Goal: Task Accomplishment & Management: Use online tool/utility

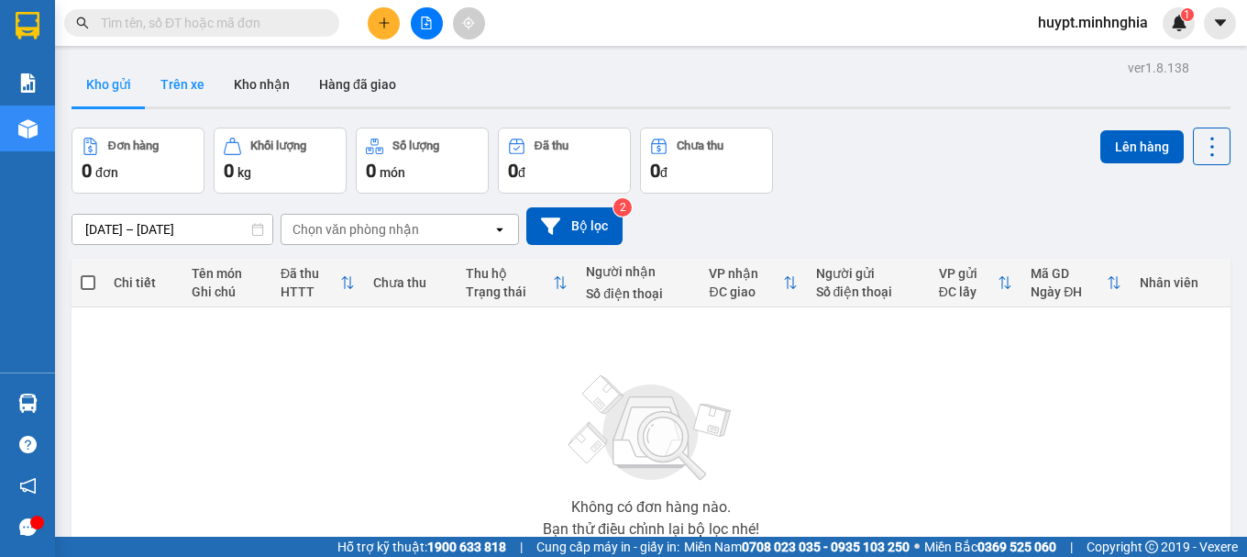
click at [183, 83] on button "Trên xe" at bounding box center [182, 84] width 73 height 44
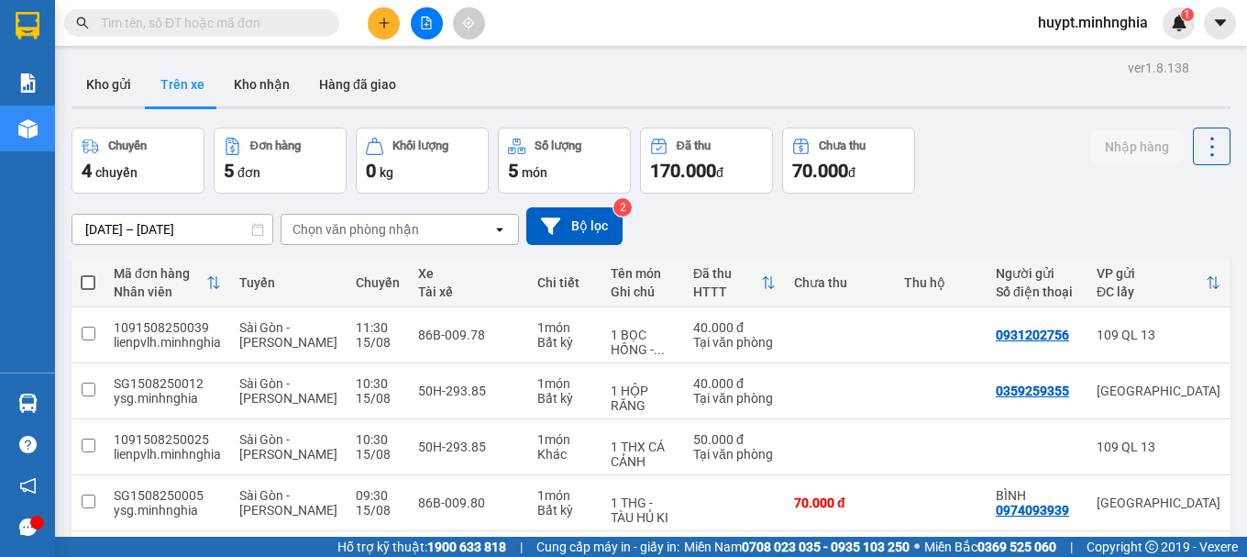
click at [393, 231] on div "Chọn văn phòng nhận" at bounding box center [356, 229] width 127 height 18
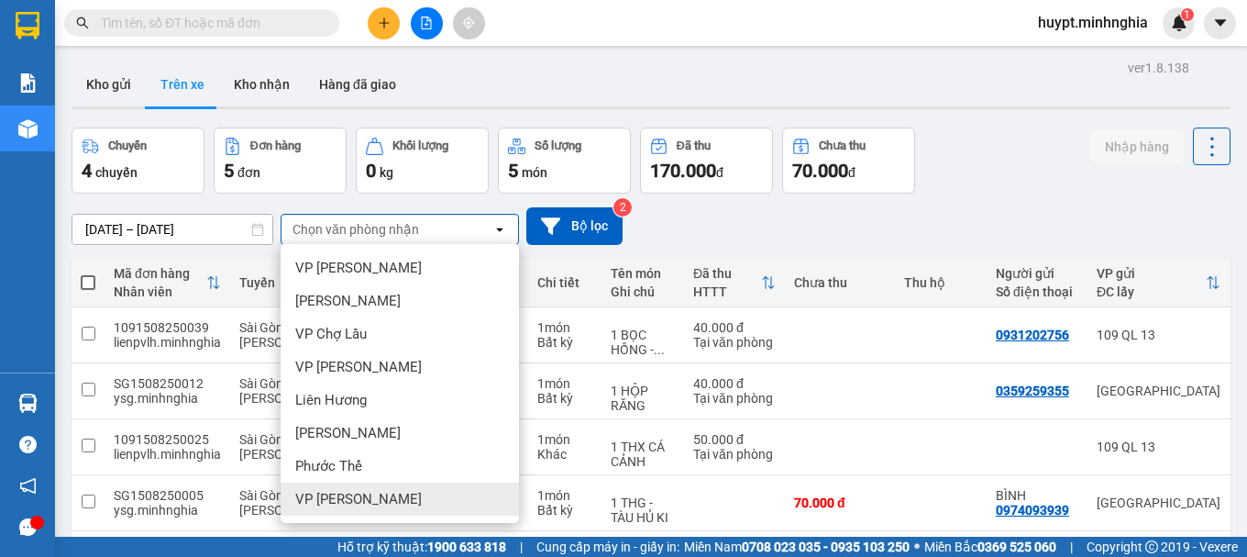
click at [371, 505] on span "VP Phan Thiết" at bounding box center [358, 499] width 127 height 18
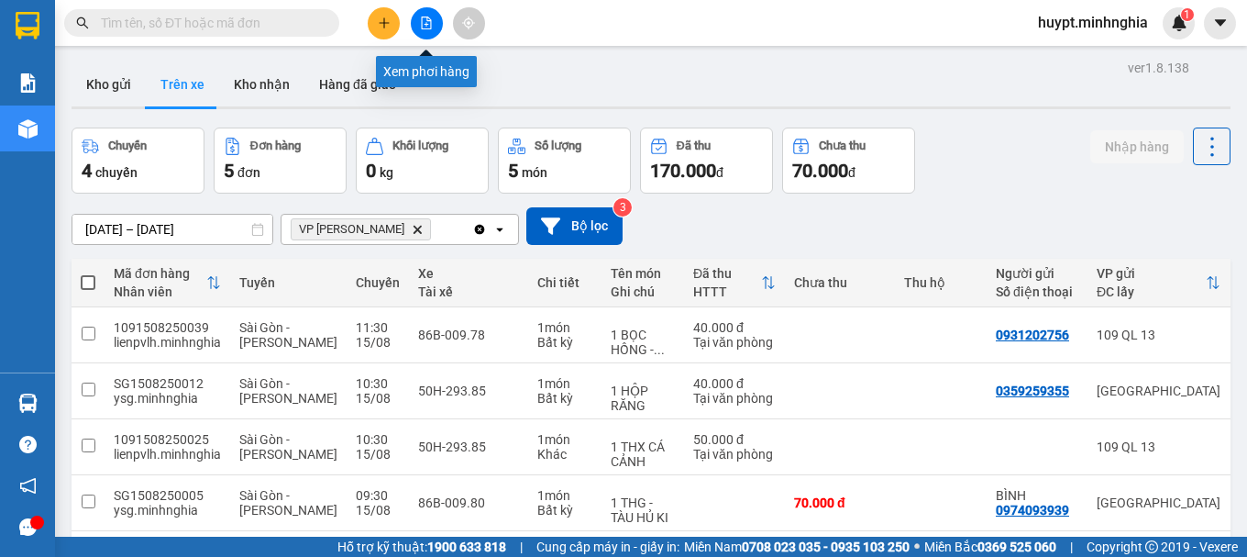
click at [430, 15] on button at bounding box center [427, 23] width 32 height 32
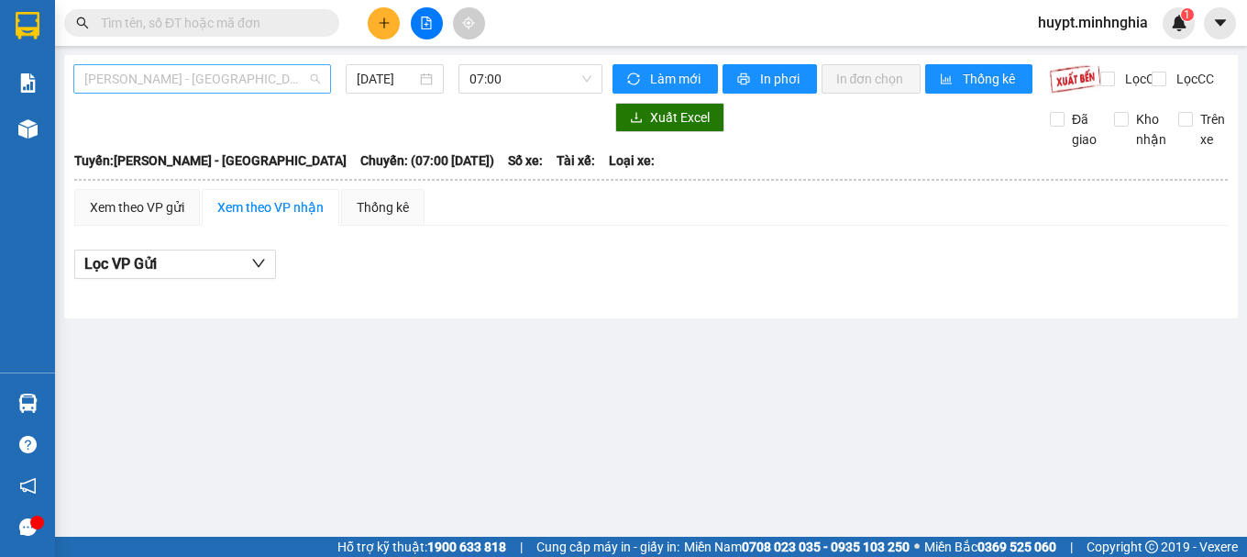
click at [180, 81] on span "Phan Rí - Sài Gòn" at bounding box center [202, 79] width 236 height 28
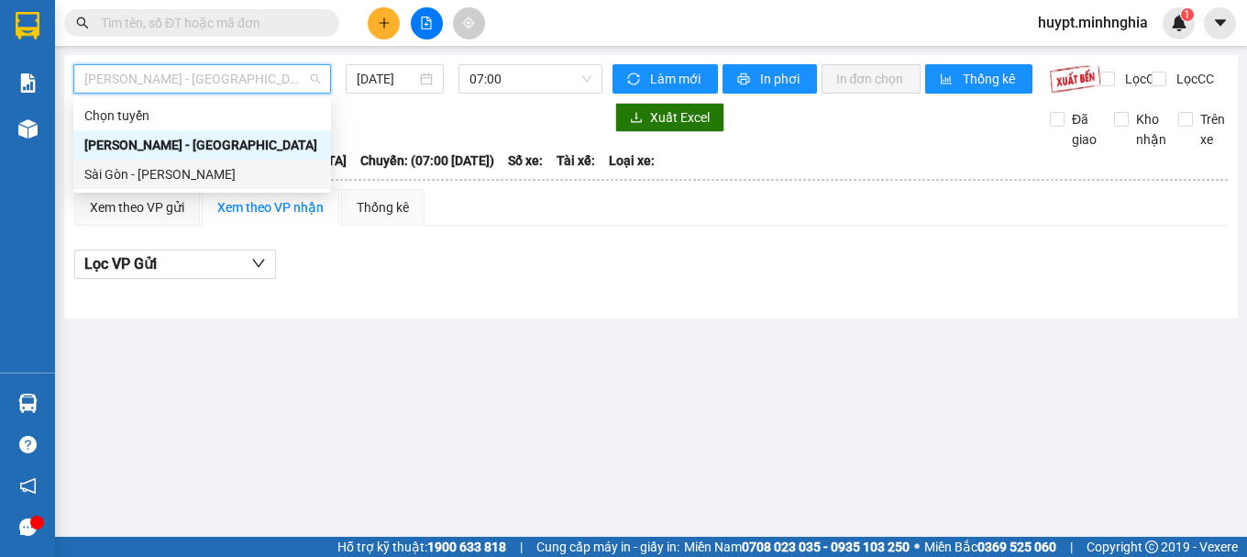
click at [151, 180] on div "Sài Gòn - Phan Rí" at bounding box center [202, 174] width 236 height 20
type input "15/08/2025"
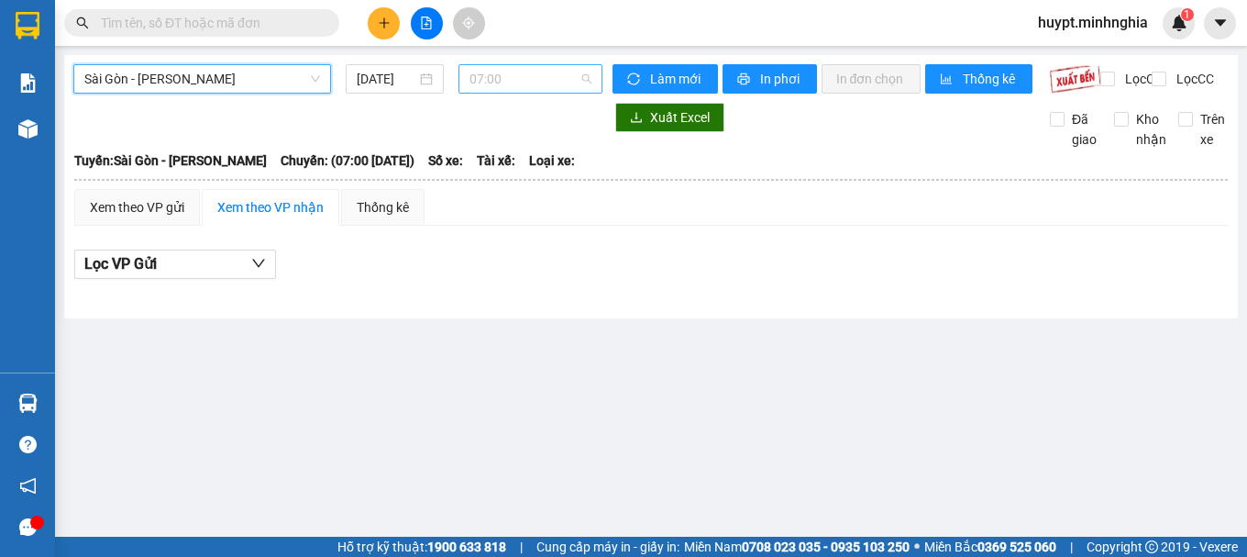
click at [485, 82] on span "07:00" at bounding box center [531, 79] width 122 height 28
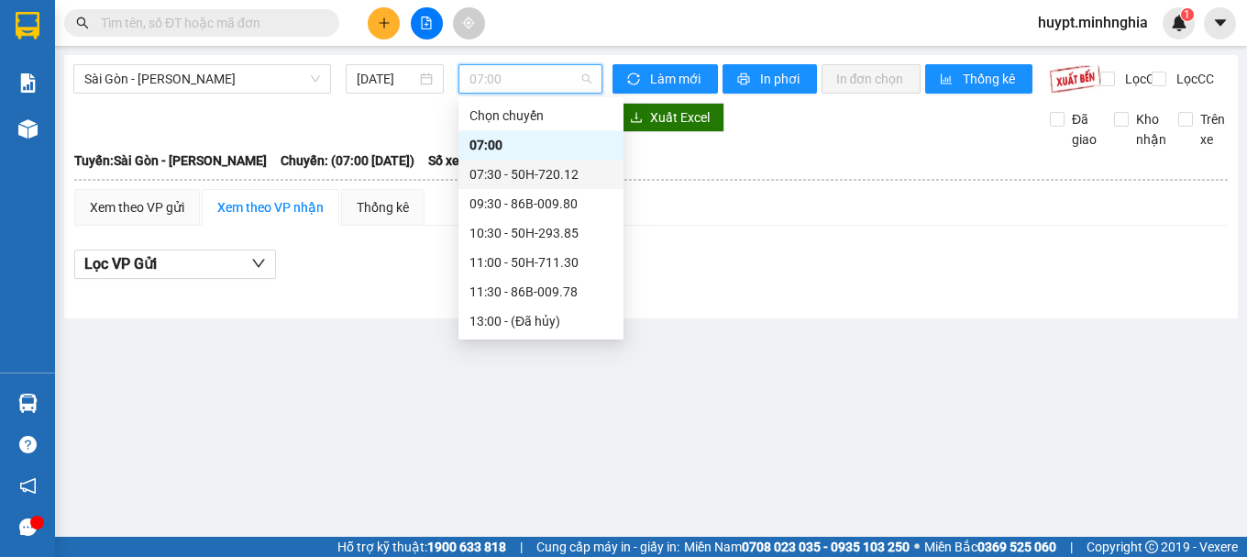
click at [503, 184] on div "07:30 - 50H-720.12" at bounding box center [541, 174] width 165 height 29
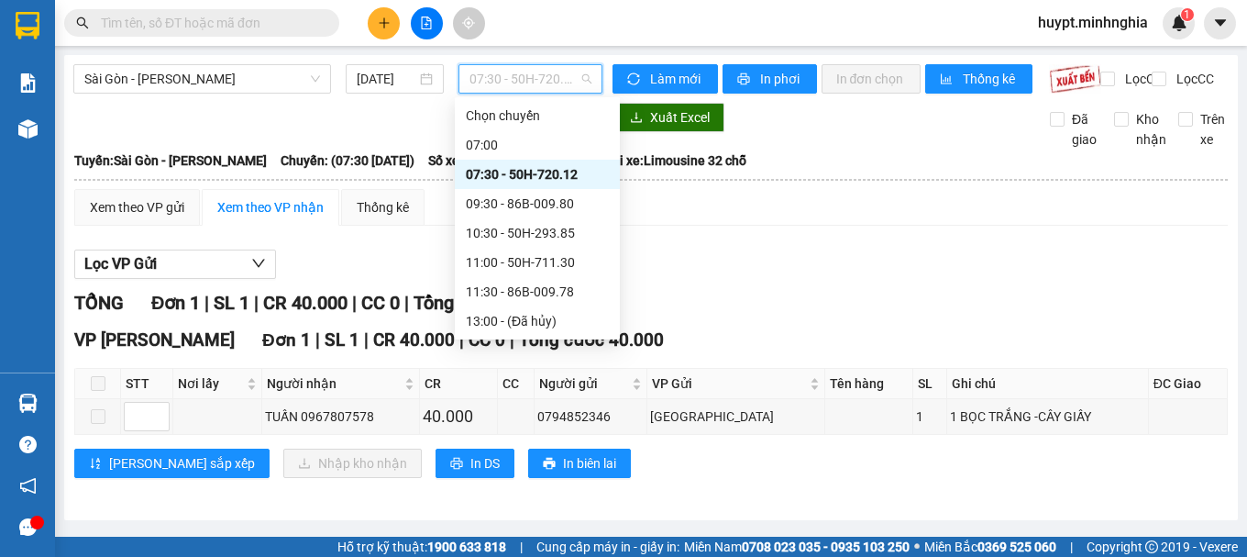
click at [484, 85] on span "07:30 - 50H-720.12" at bounding box center [531, 79] width 122 height 28
click at [524, 208] on div "09:30 - 86B-009.80" at bounding box center [537, 204] width 143 height 20
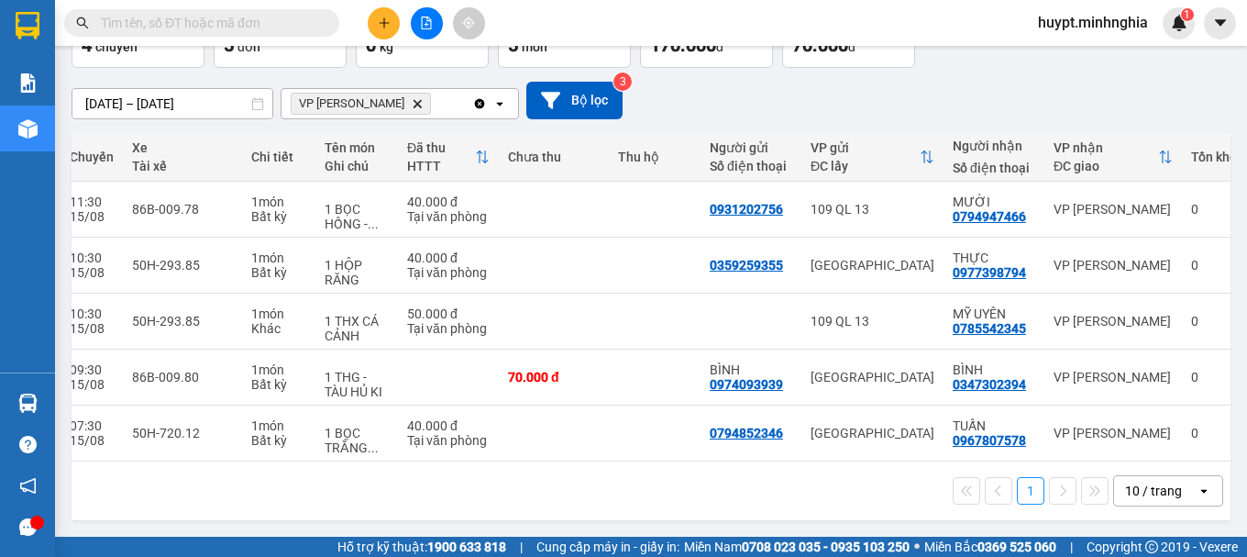
scroll to position [0, 290]
